Goal: Navigation & Orientation: Find specific page/section

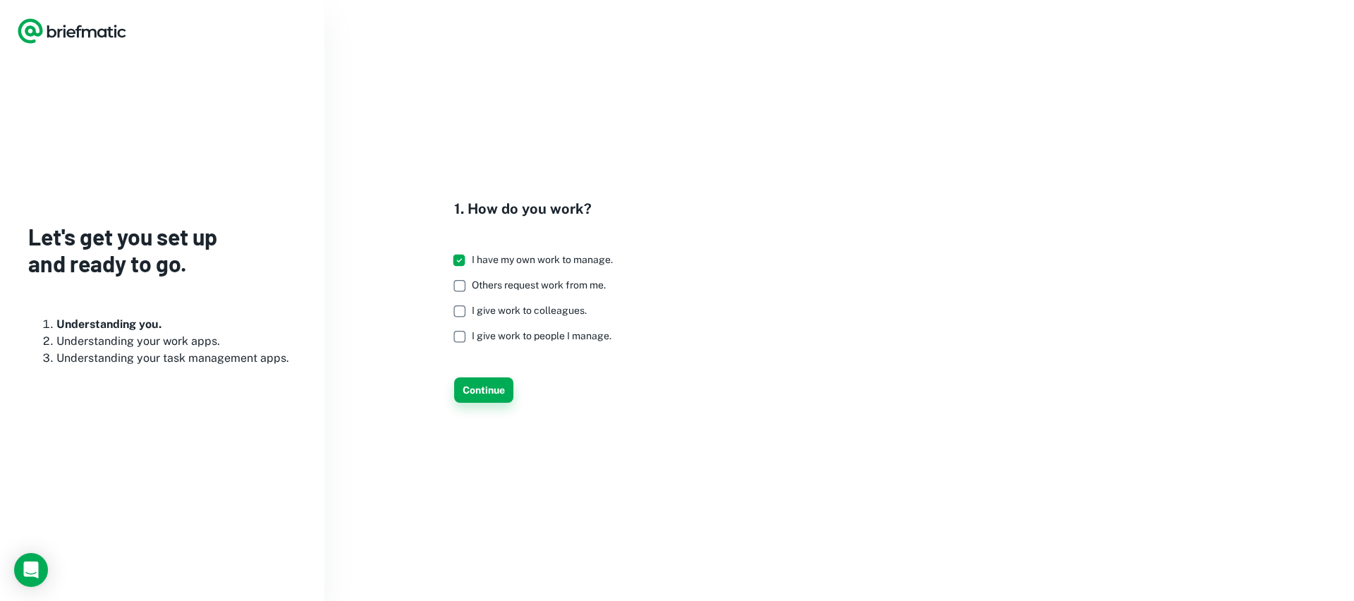
click at [474, 397] on button "Continue" at bounding box center [483, 389] width 59 height 25
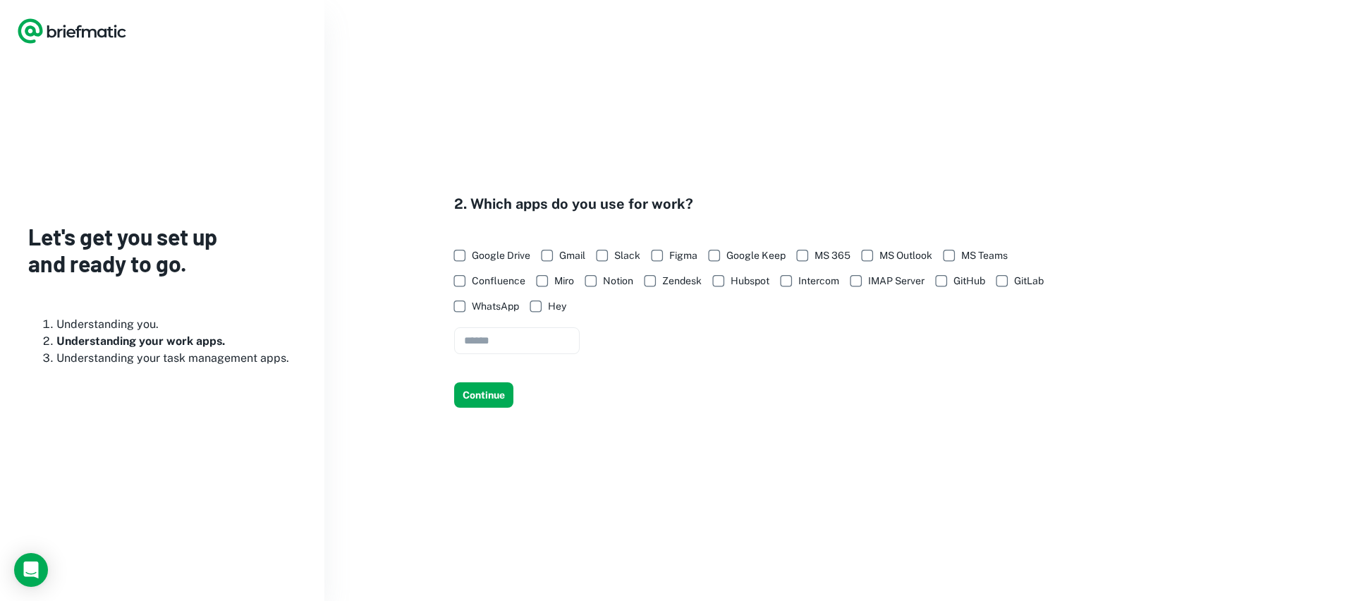
click at [474, 397] on button "Continue" at bounding box center [483, 394] width 59 height 25
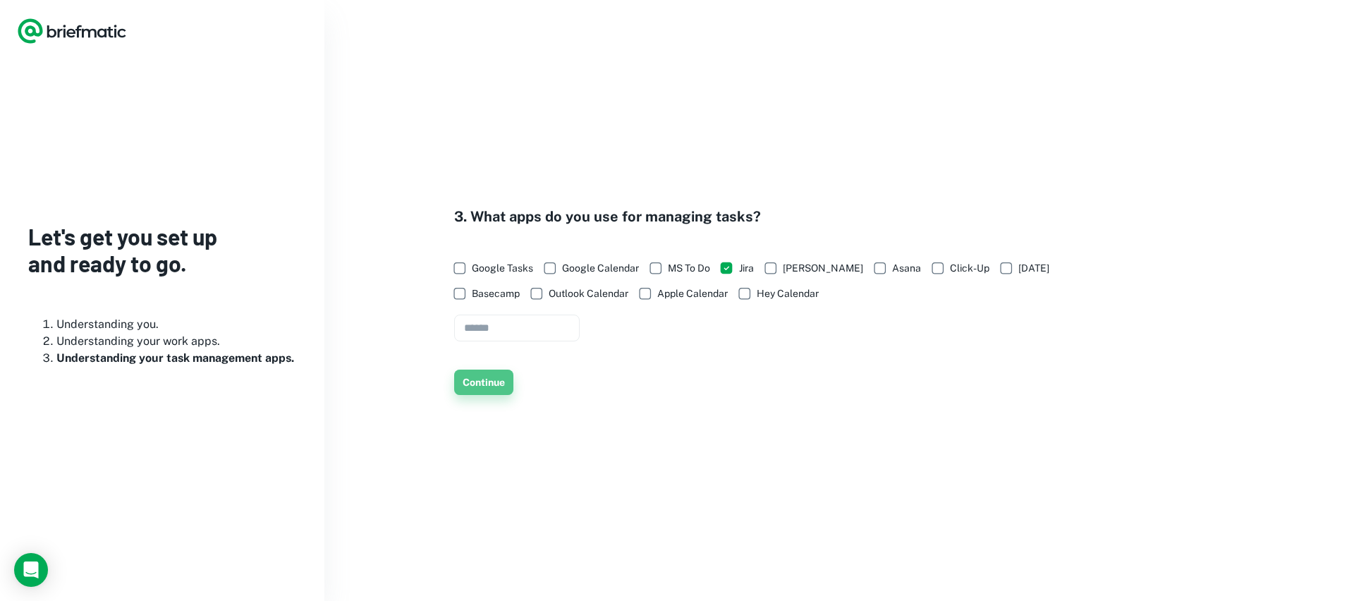
click at [490, 384] on button "Continue" at bounding box center [483, 381] width 59 height 25
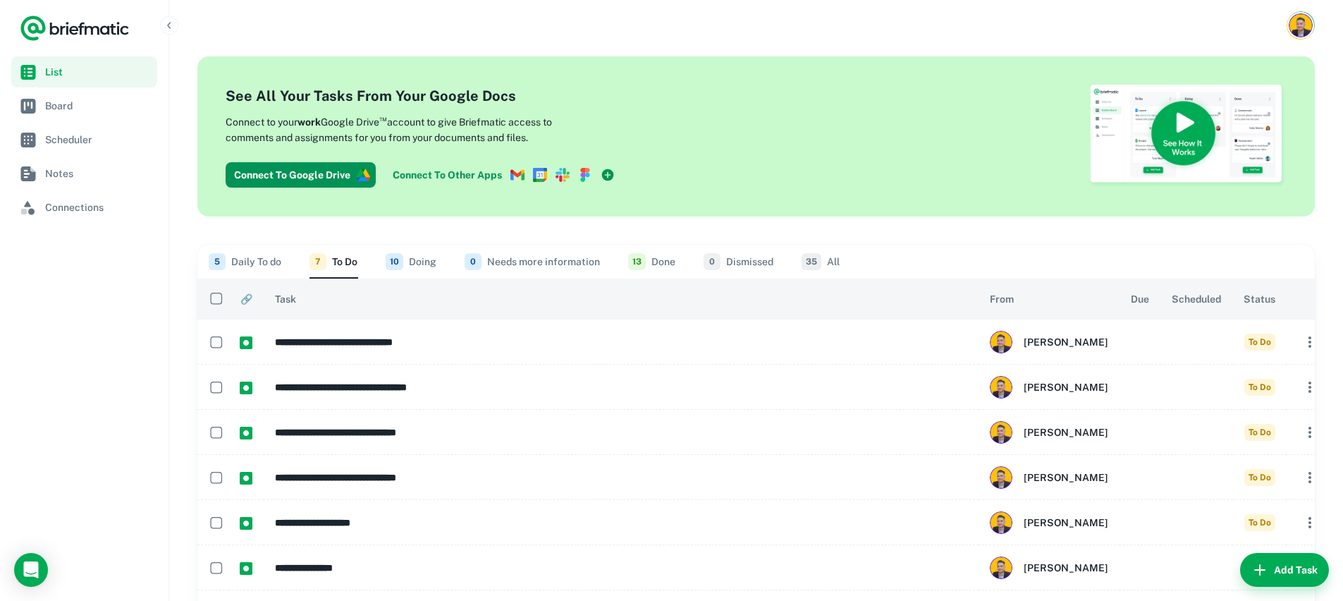
click at [87, 121] on ul "List Board Scheduler Notes Connections" at bounding box center [84, 139] width 146 height 166
click at [80, 109] on span "Board" at bounding box center [98, 106] width 106 height 16
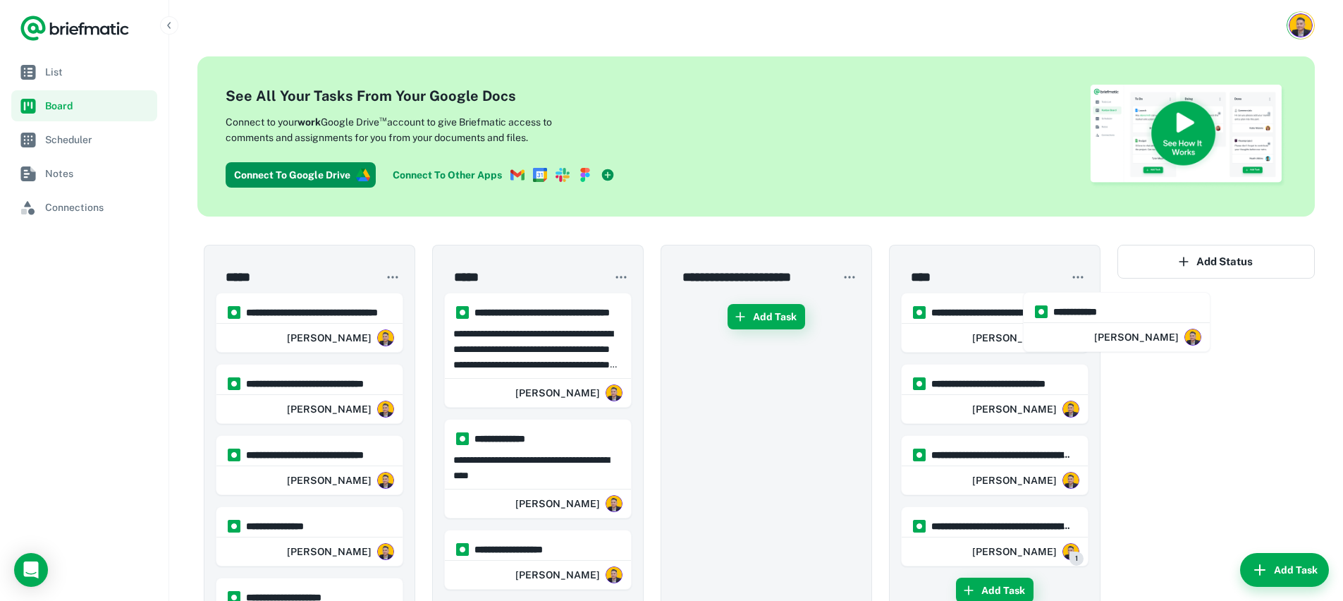
scroll to position [0, 222]
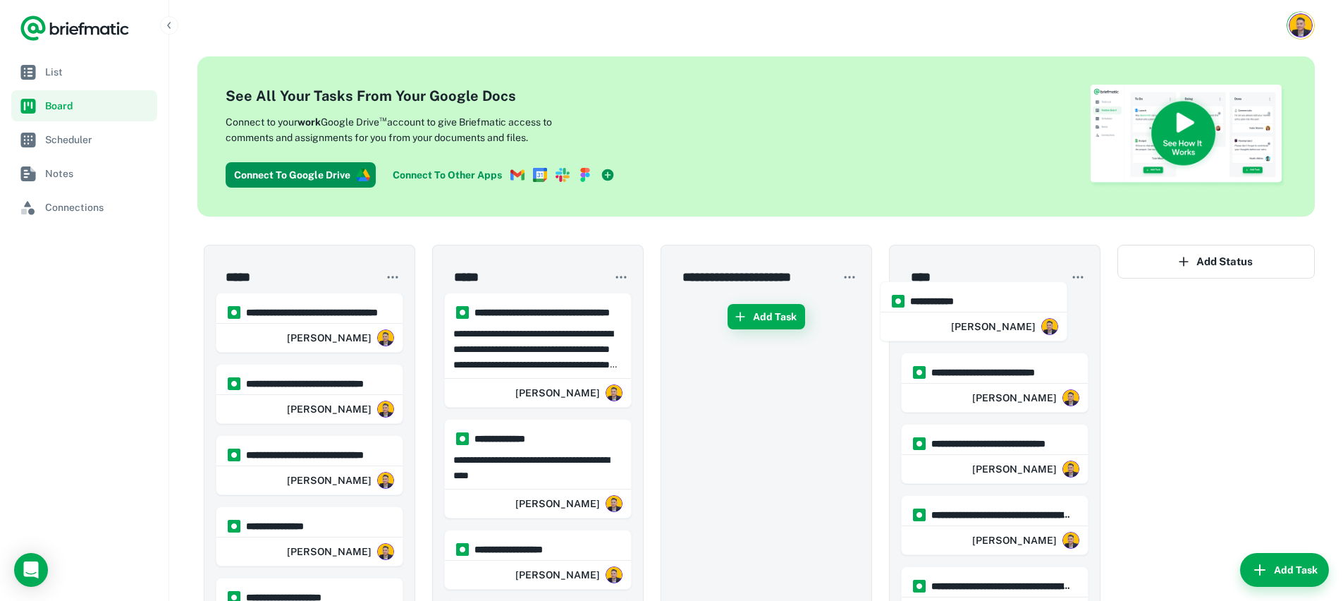
drag, startPoint x: 747, startPoint y: 323, endPoint x: 964, endPoint y: 310, distance: 217.5
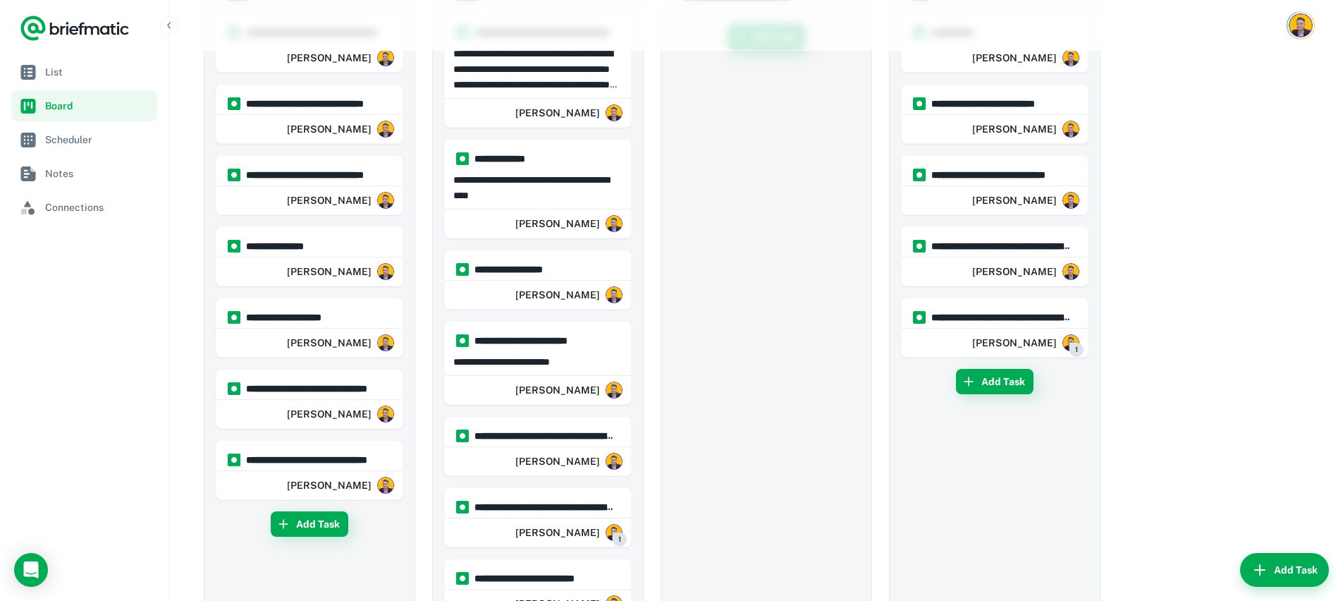
scroll to position [0, 0]
